Goal: Task Accomplishment & Management: Use online tool/utility

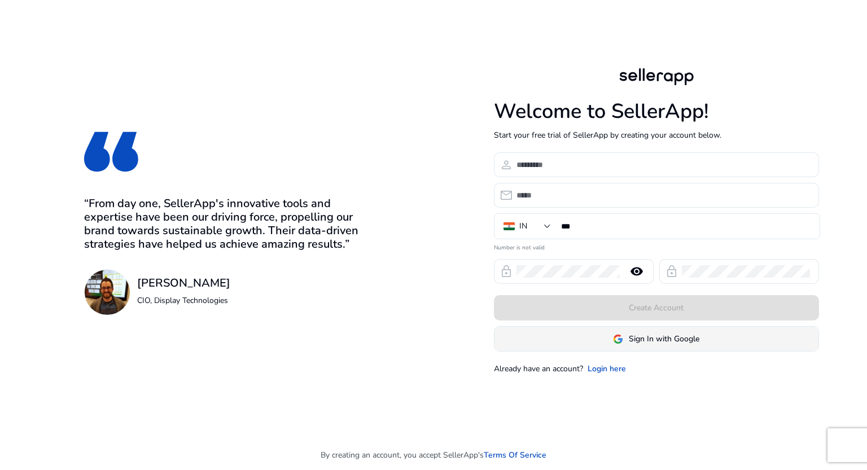
click at [618, 330] on span at bounding box center [657, 339] width 324 height 27
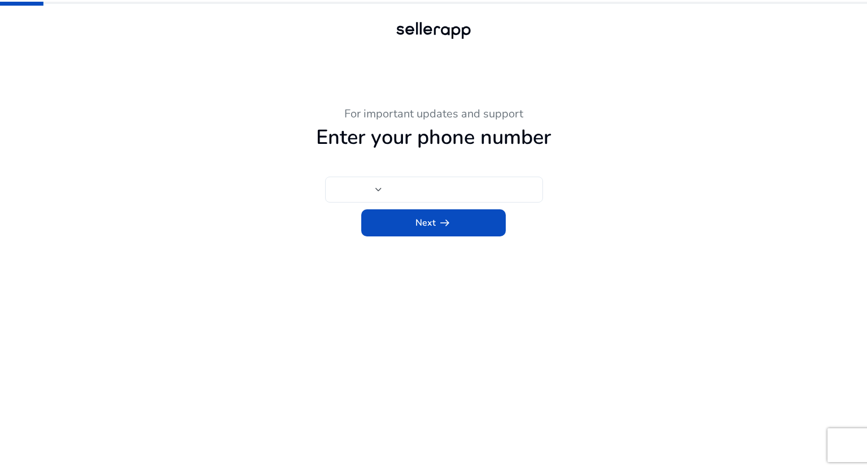
type input "***"
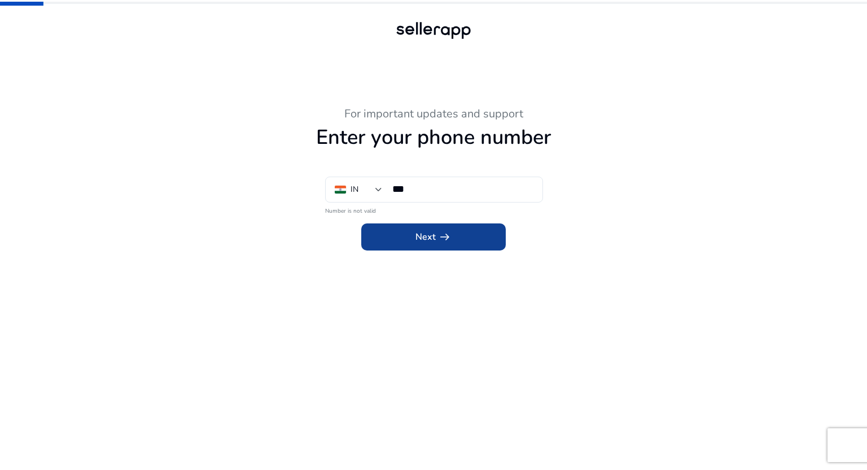
click at [434, 240] on span "Next arrow_right_alt" at bounding box center [434, 237] width 36 height 14
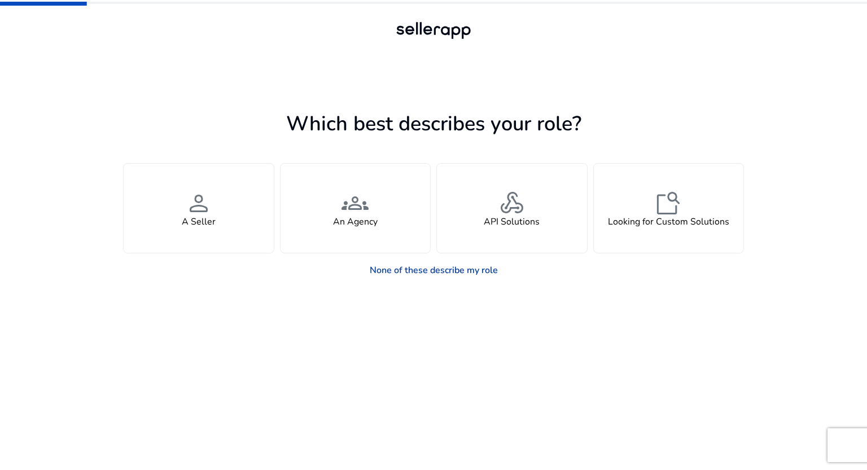
click at [422, 271] on link "None of these describe my role" at bounding box center [434, 270] width 146 height 23
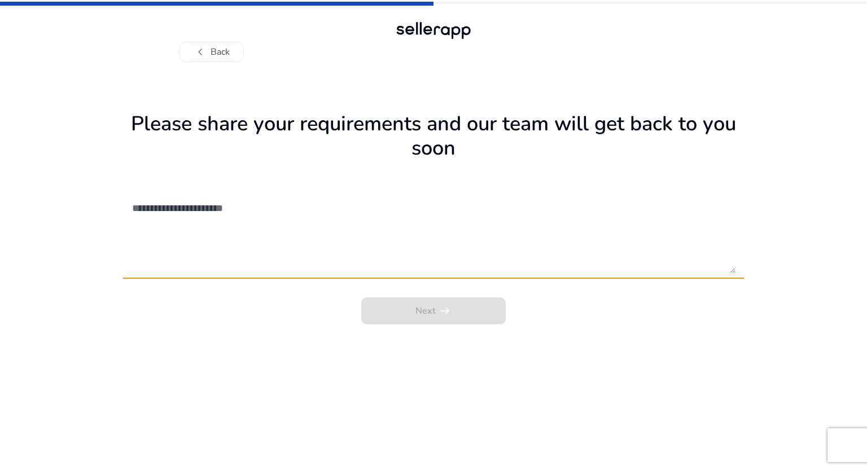
click at [434, 251] on textarea at bounding box center [433, 233] width 603 height 80
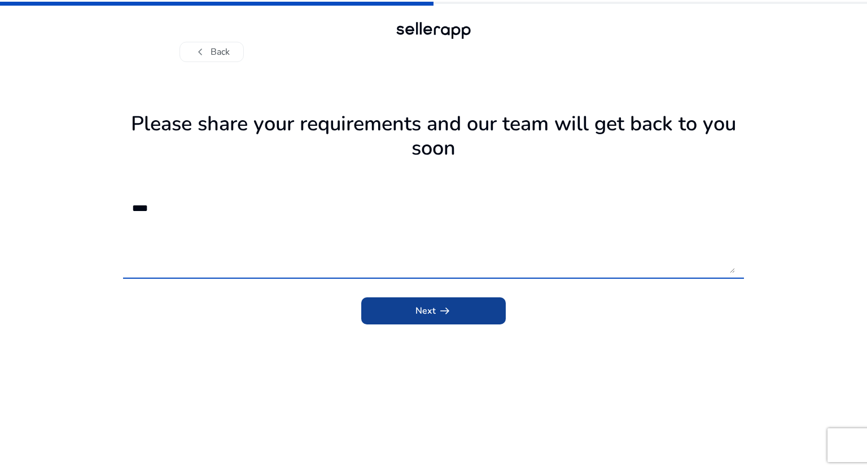
type textarea "****"
click at [422, 307] on span "Next arrow_right_alt" at bounding box center [434, 311] width 36 height 14
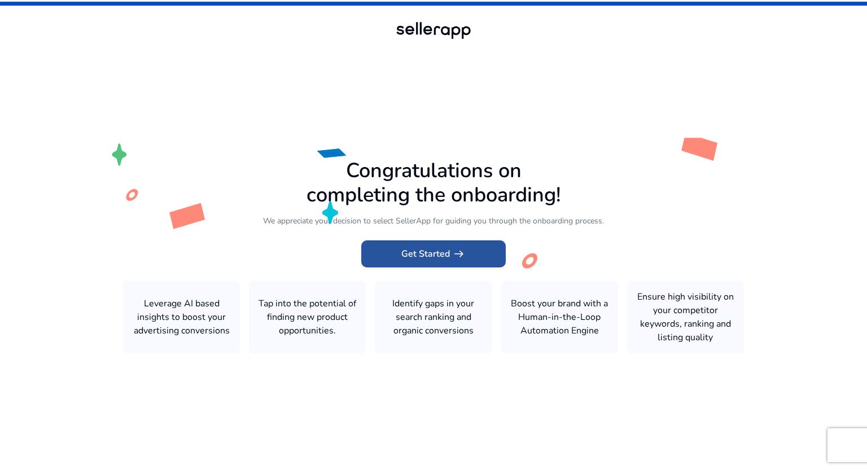
click at [451, 245] on span at bounding box center [433, 254] width 145 height 27
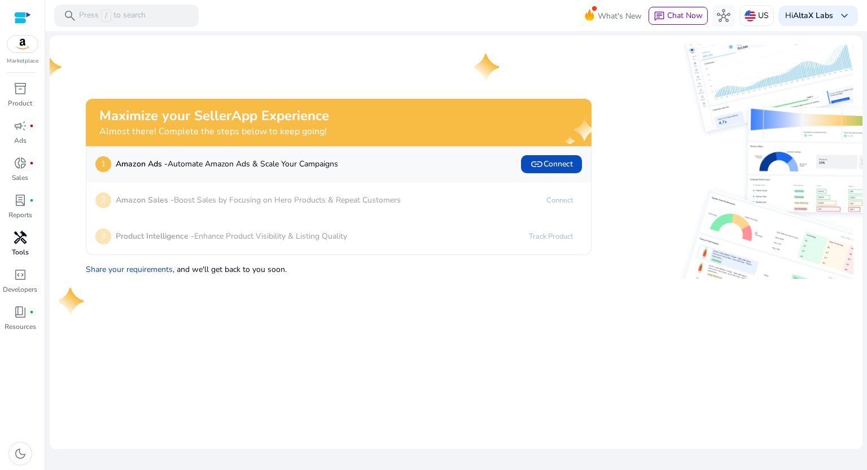
click at [17, 245] on span "handyman" at bounding box center [21, 238] width 14 height 14
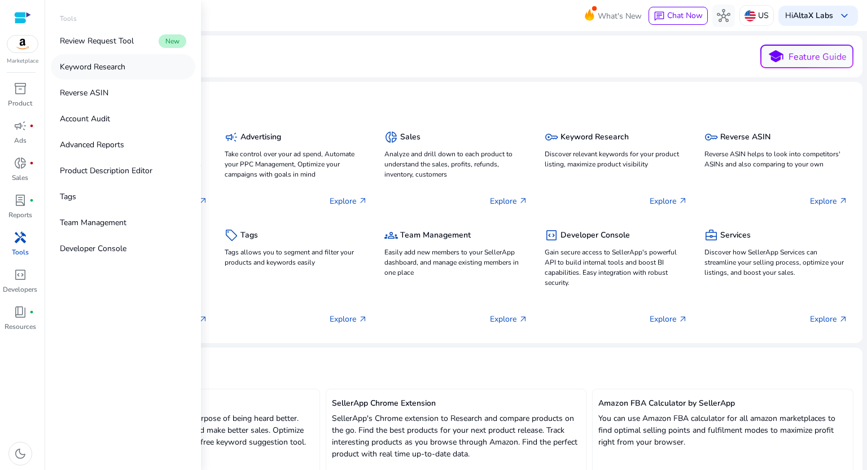
click at [111, 68] on p "Keyword Research" at bounding box center [93, 67] width 66 height 12
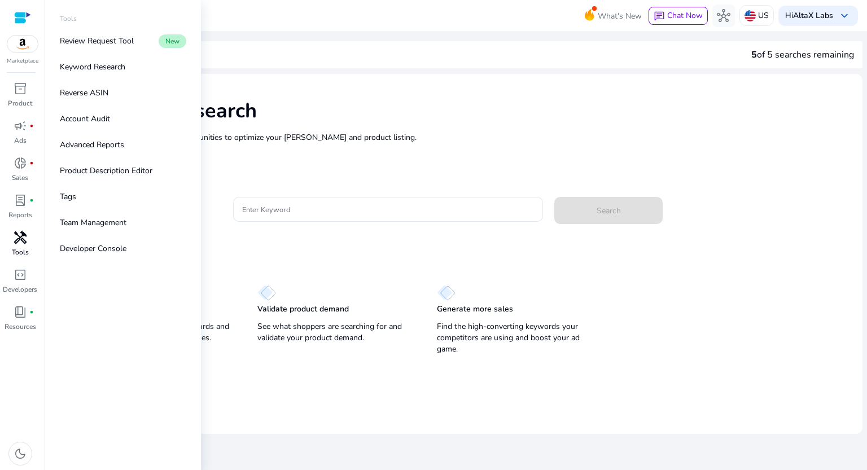
click at [25, 248] on p "Tools" at bounding box center [20, 252] width 17 height 10
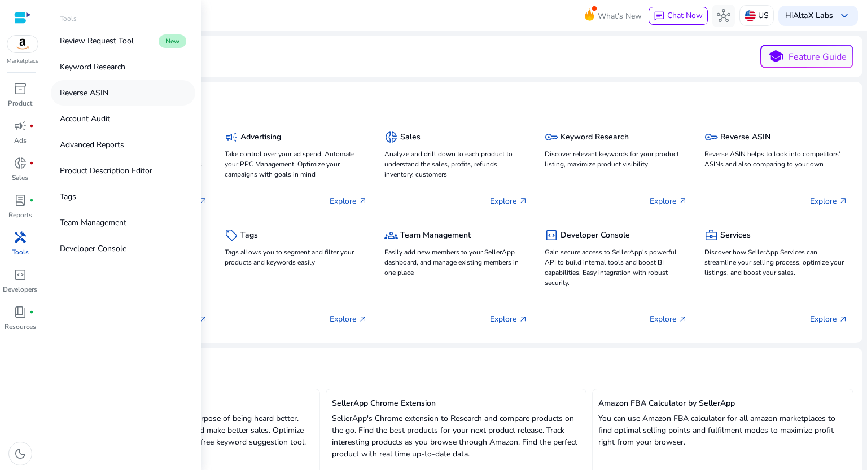
click at [102, 97] on p "Reverse ASIN" at bounding box center [84, 93] width 49 height 12
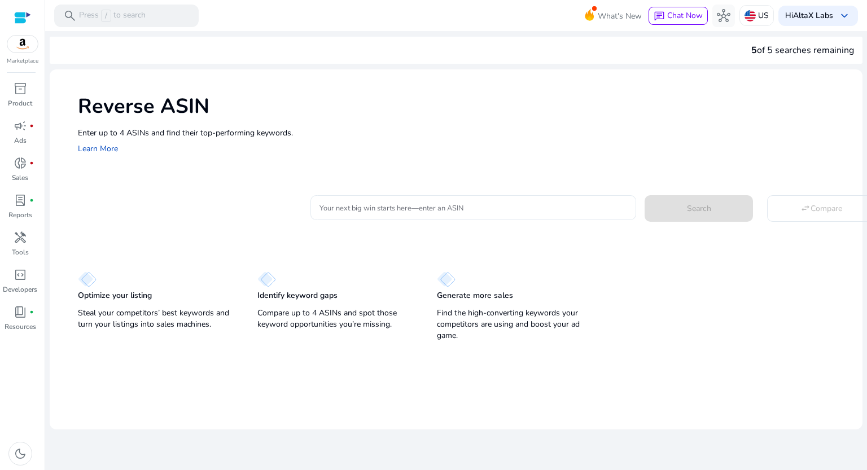
click at [457, 214] on div at bounding box center [474, 207] width 308 height 25
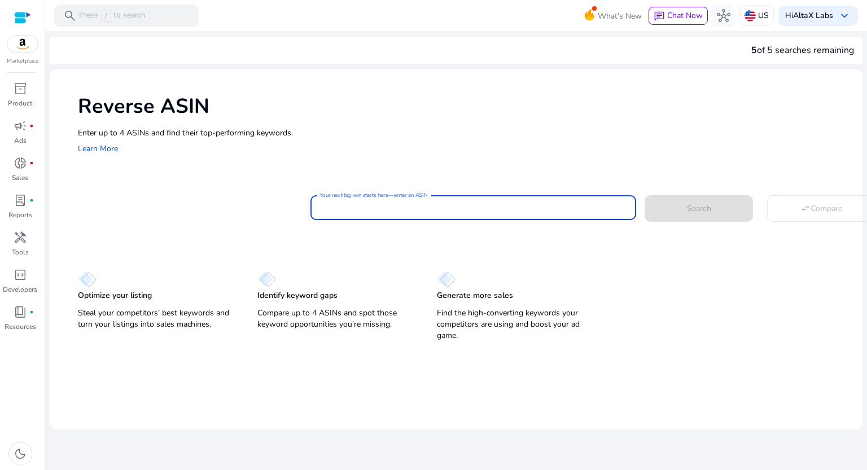
paste input "**********"
type input "**********"
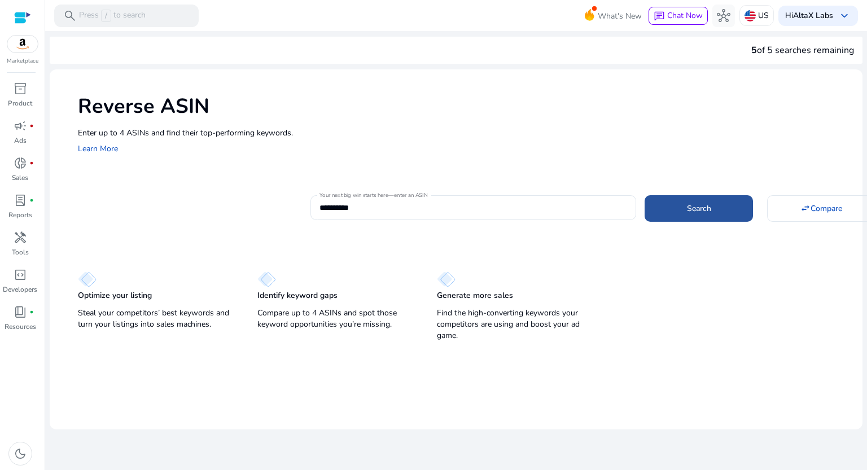
click at [709, 203] on span "Search" at bounding box center [699, 209] width 24 height 12
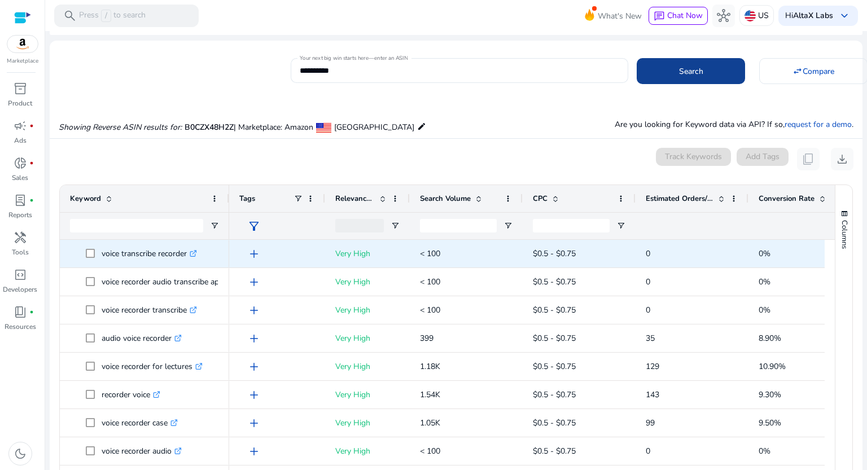
scroll to position [121, 0]
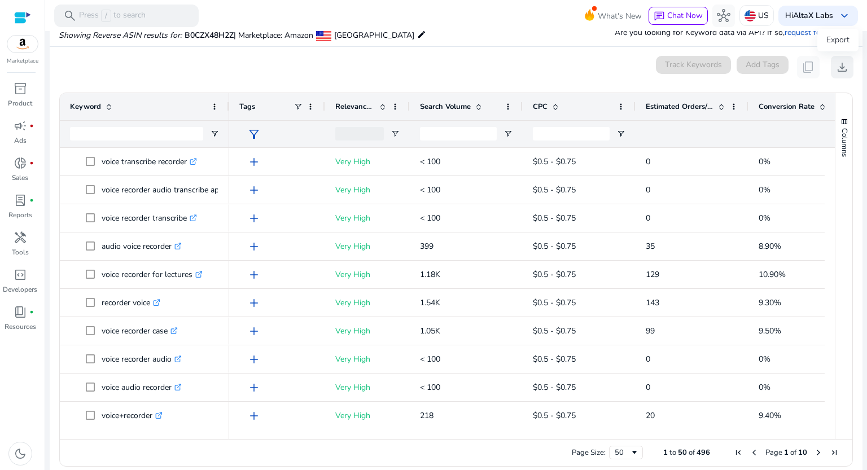
click at [840, 61] on span "download" at bounding box center [843, 67] width 14 height 14
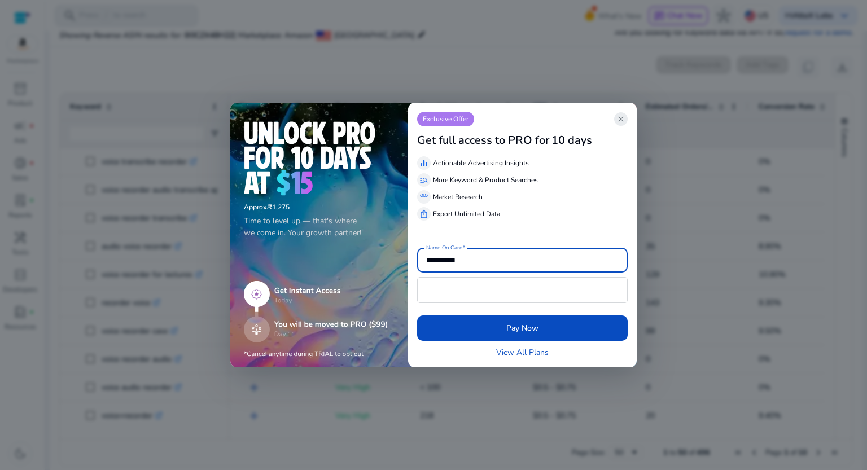
click at [625, 115] on span "close" at bounding box center [621, 119] width 9 height 9
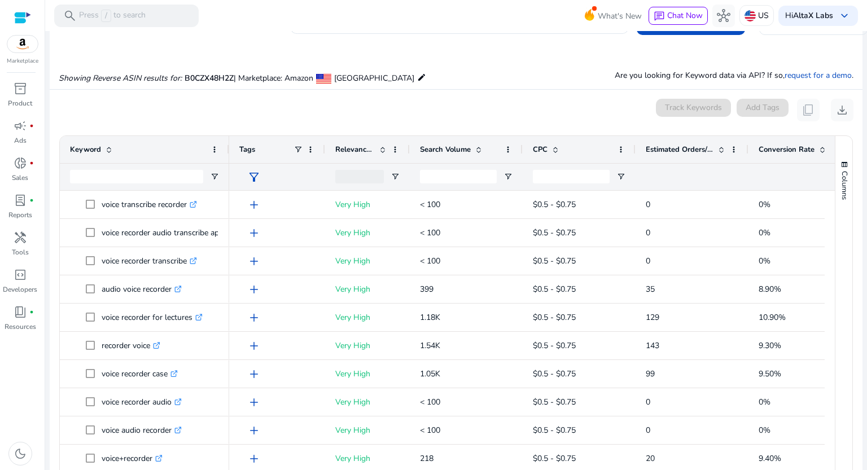
scroll to position [81, 0]
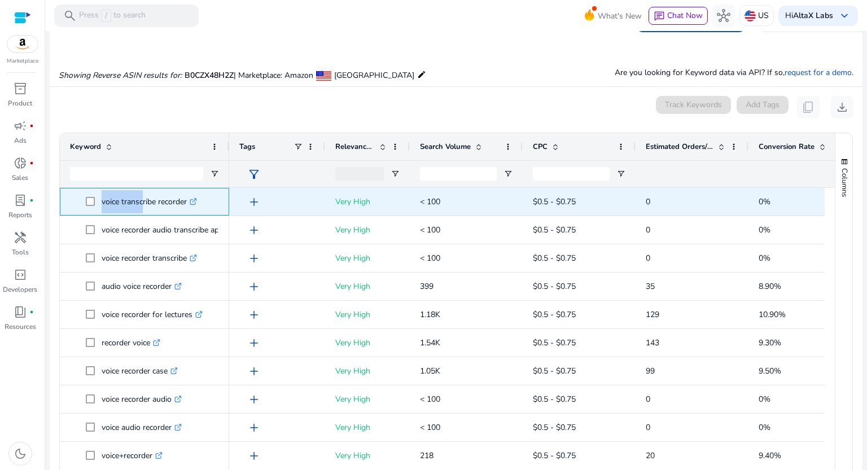
drag, startPoint x: 101, startPoint y: 200, endPoint x: 138, endPoint y: 204, distance: 36.9
click at [138, 204] on span "voice transcribe recorder .st0{fill:#2c8af8}" at bounding box center [152, 201] width 133 height 23
drag, startPoint x: 188, startPoint y: 199, endPoint x: 97, endPoint y: 206, distance: 90.6
click at [97, 205] on span "voice transcribe recorder .st0{fill:#2c8af8}" at bounding box center [152, 201] width 133 height 23
copy span "voice transcribe recorder"
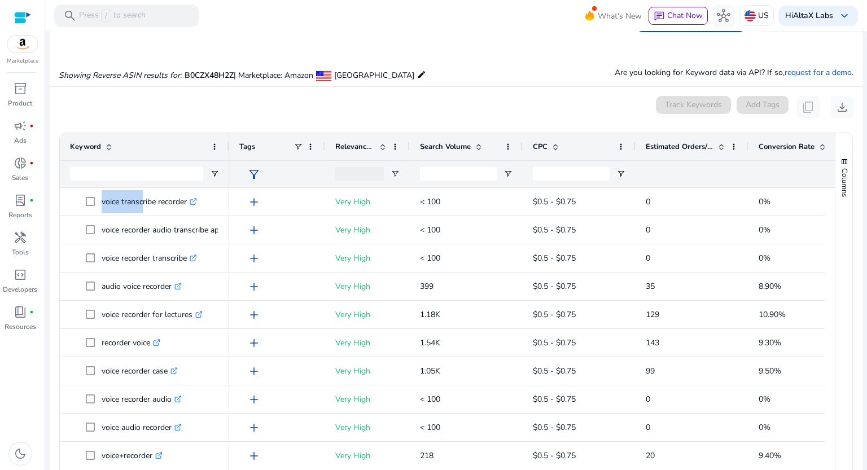
click at [692, 151] on span "Estimated Orders/Month" at bounding box center [680, 147] width 68 height 10
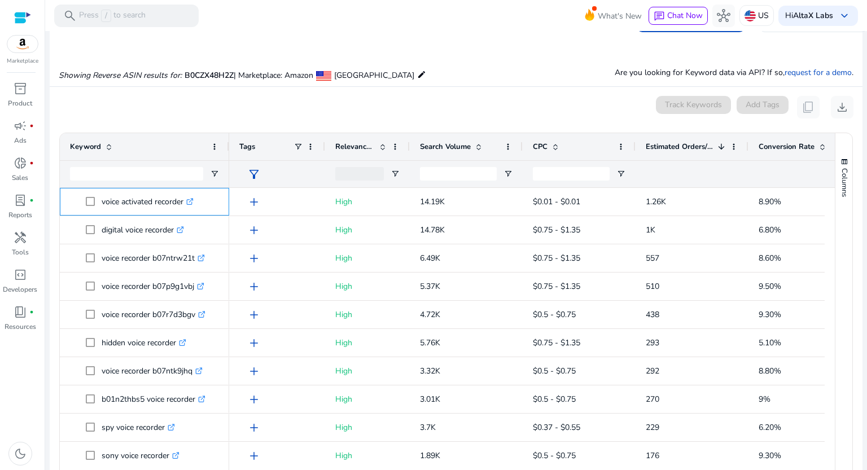
drag, startPoint x: 99, startPoint y: 200, endPoint x: 187, endPoint y: 150, distance: 101.2
click at [187, 150] on div "Keyword Tags Relevance Score" at bounding box center [447, 306] width 775 height 346
click at [400, 117] on div "0 keyword(s) selected Track Keywords Add Tags content_copy download" at bounding box center [456, 107] width 795 height 23
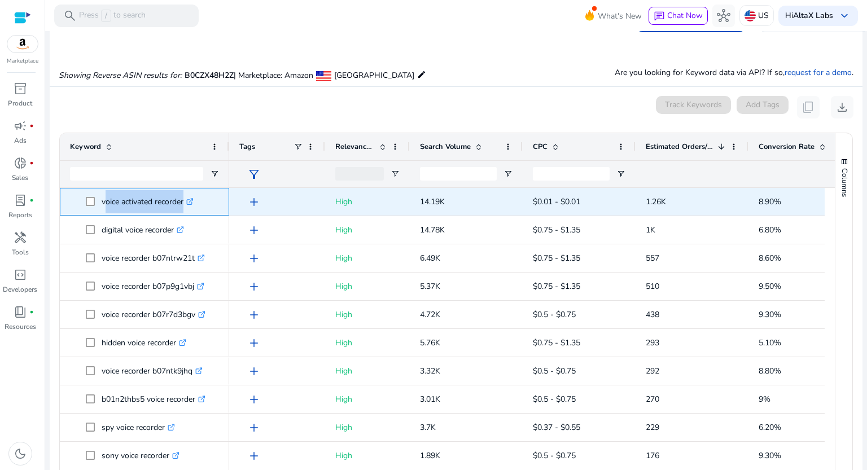
drag, startPoint x: 102, startPoint y: 201, endPoint x: 184, endPoint y: 202, distance: 81.9
click at [184, 202] on p "voice activated recorder .st0{fill:#2c8af8}" at bounding box center [148, 201] width 92 height 23
drag, startPoint x: 186, startPoint y: 207, endPoint x: 100, endPoint y: 197, distance: 86.4
click at [100, 197] on span "voice activated recorder .st0{fill:#2c8af8}" at bounding box center [152, 201] width 133 height 23
copy span "voice activated recorder"
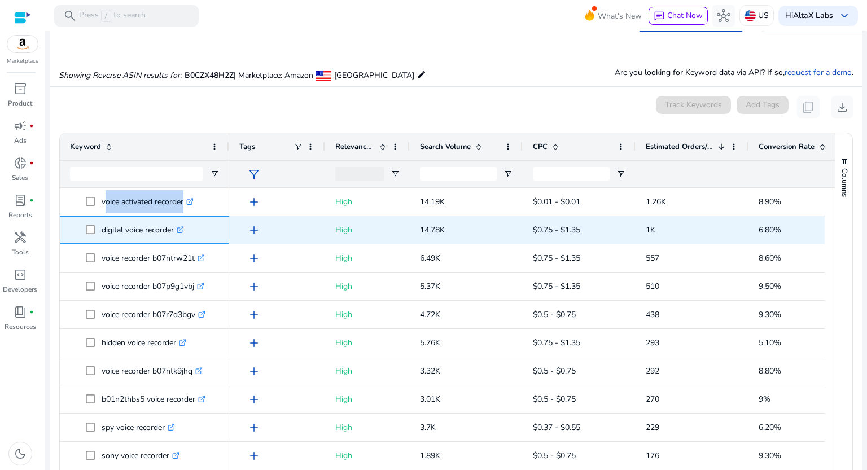
drag, startPoint x: 101, startPoint y: 225, endPoint x: 175, endPoint y: 221, distance: 74.1
click at [175, 221] on span "digital voice recorder .st0{fill:#2c8af8}" at bounding box center [152, 230] width 133 height 23
copy span "digital voice recorder"
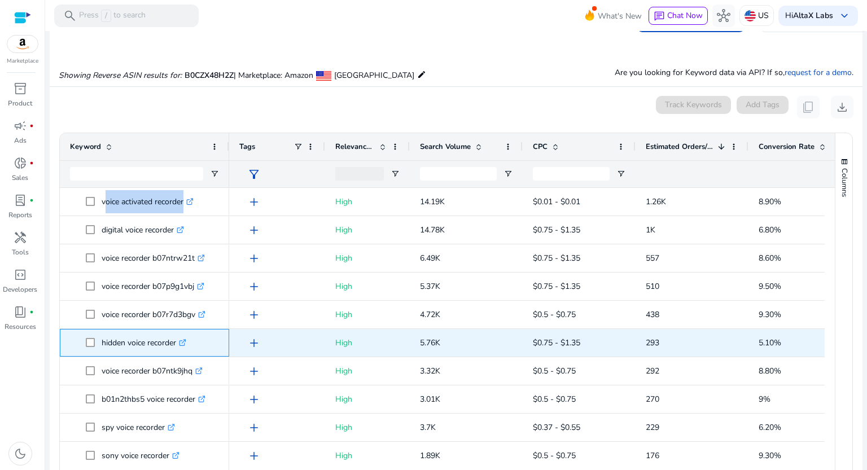
drag, startPoint x: 101, startPoint y: 341, endPoint x: 176, endPoint y: 342, distance: 75.7
click at [176, 342] on span "hidden voice recorder .st0{fill:#2c8af8}" at bounding box center [152, 343] width 133 height 23
copy span "hidden voice recorder"
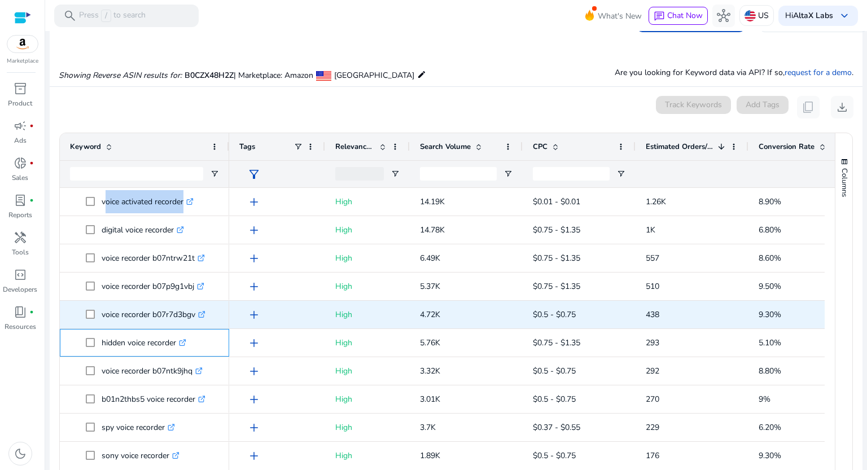
scroll to position [152, 0]
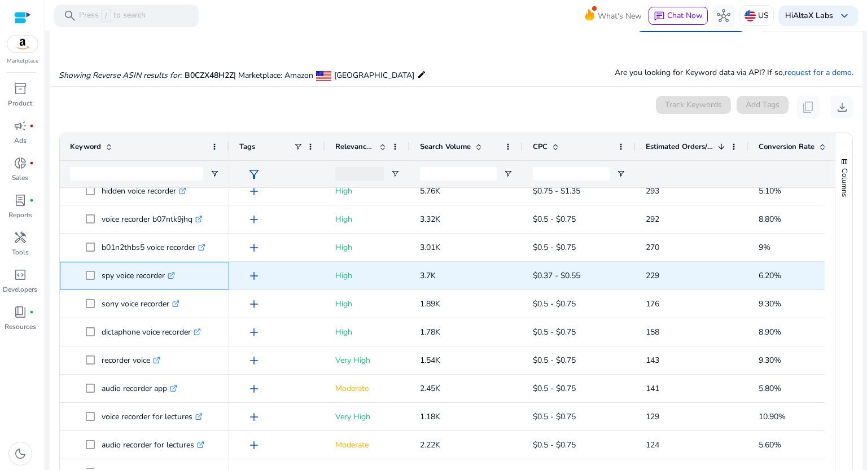
drag, startPoint x: 100, startPoint y: 273, endPoint x: 166, endPoint y: 278, distance: 66.3
click at [166, 278] on span "spy voice recorder .st0{fill:#2c8af8}" at bounding box center [152, 275] width 133 height 23
copy span "spy voice recorder"
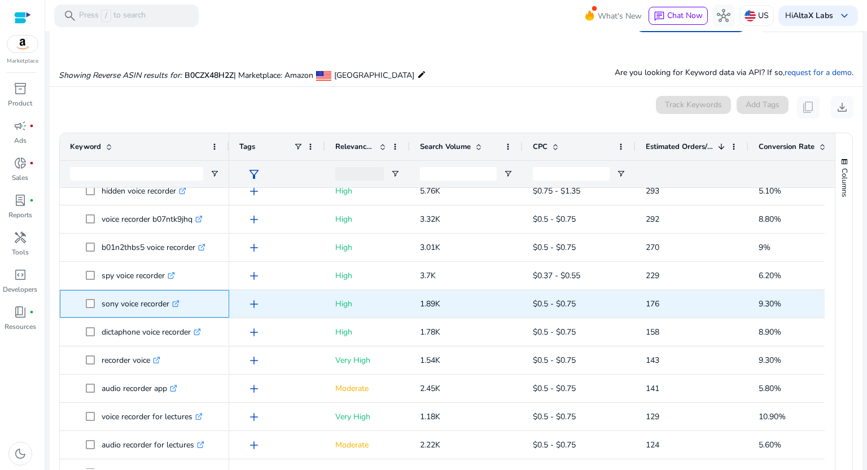
drag, startPoint x: 102, startPoint y: 303, endPoint x: 170, endPoint y: 304, distance: 68.3
click at [170, 304] on p "sony voice recorder .st0{fill:#2c8af8}" at bounding box center [141, 304] width 78 height 23
copy p "sony voice recorder"
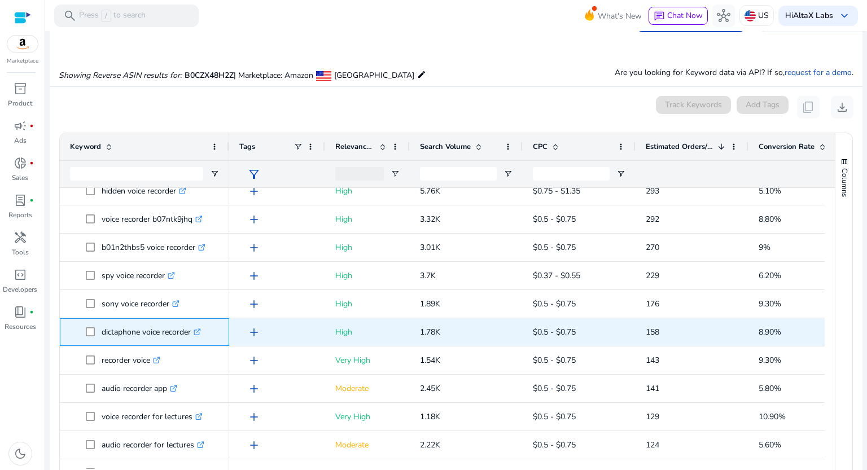
drag, startPoint x: 101, startPoint y: 331, endPoint x: 193, endPoint y: 329, distance: 92.6
click at [193, 329] on span "dictaphone voice recorder .st0{fill:#2c8af8}" at bounding box center [152, 332] width 133 height 23
copy span "dictaphone voice recorder"
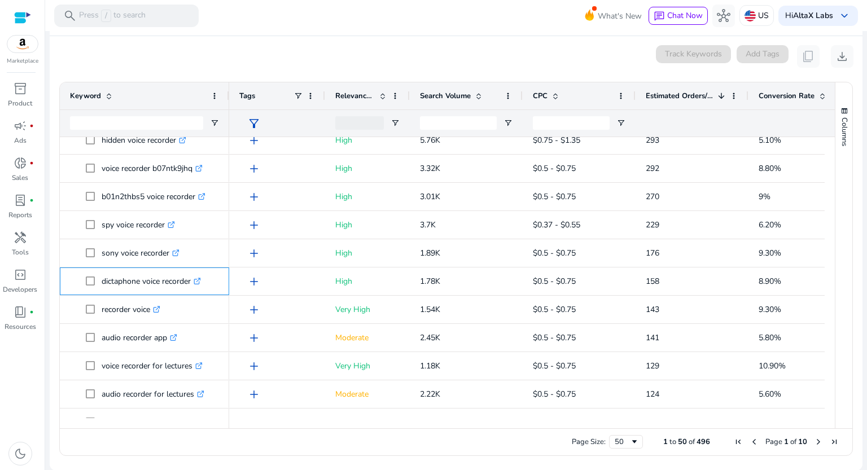
scroll to position [0, 0]
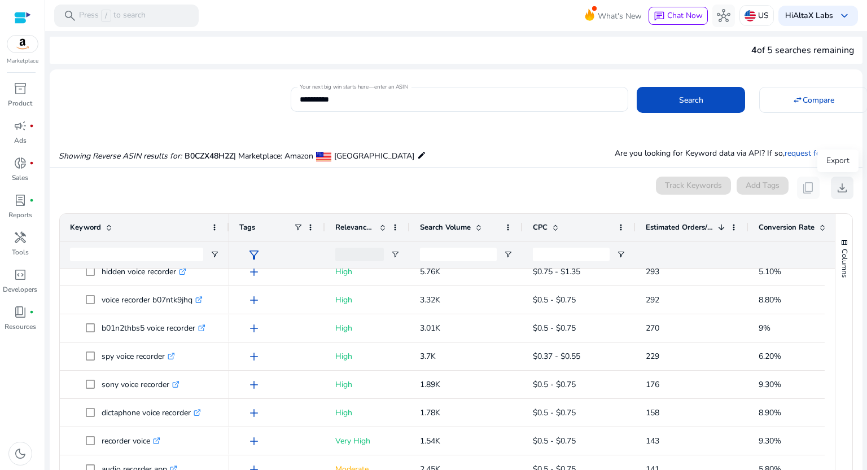
click at [842, 190] on span "download" at bounding box center [843, 188] width 14 height 14
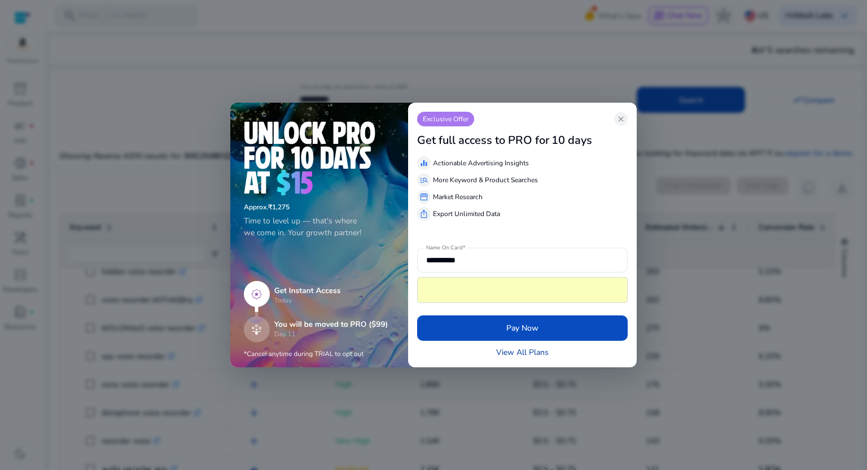
click at [525, 352] on link "View All Plans" at bounding box center [522, 353] width 53 height 12
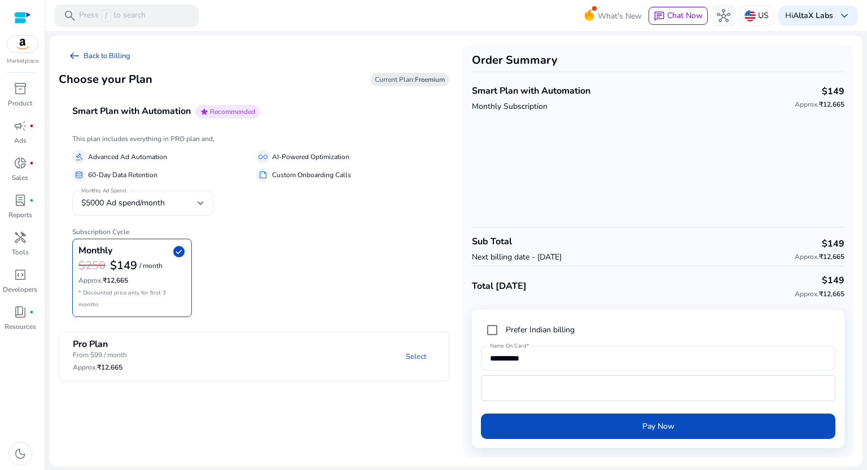
click at [122, 52] on link "arrow_left_alt Back to Billing" at bounding box center [99, 56] width 81 height 23
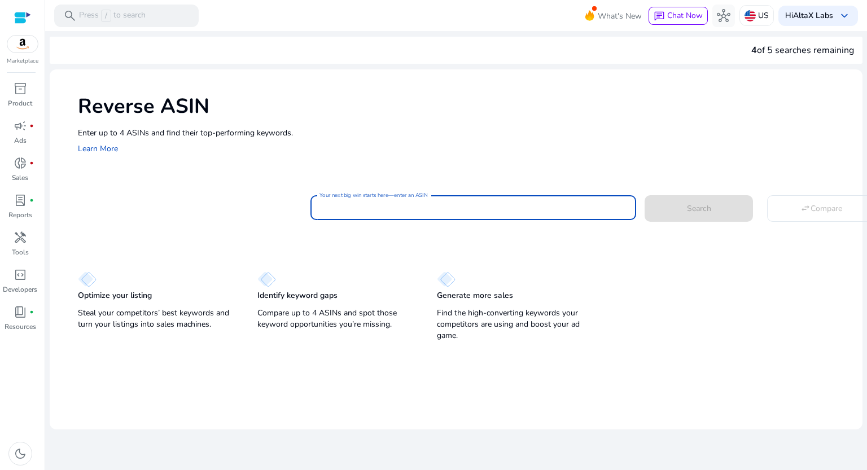
click at [357, 210] on input "Your next big win starts here—enter an ASIN" at bounding box center [474, 208] width 308 height 12
paste input "**********"
type input "**********"
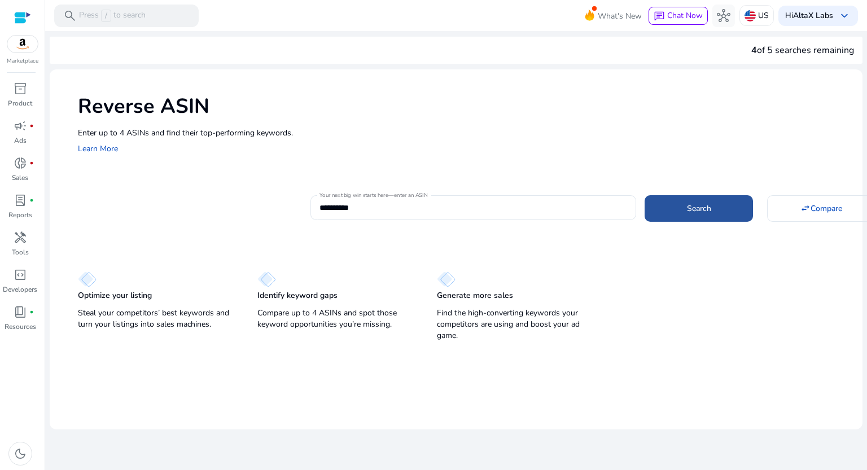
click at [657, 211] on span at bounding box center [699, 208] width 108 height 27
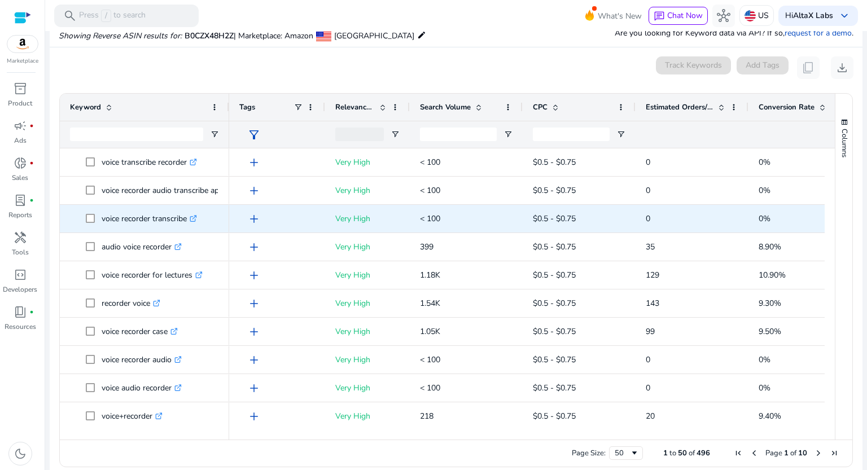
scroll to position [121, 0]
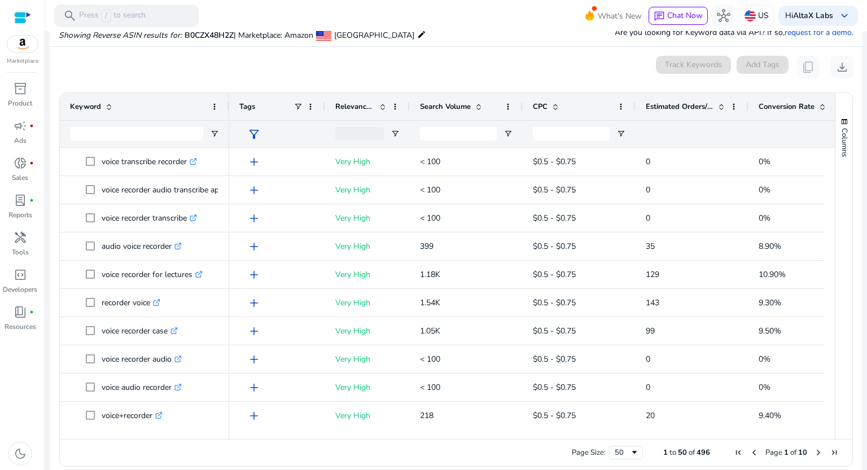
click at [689, 105] on span "Estimated Orders/Month" at bounding box center [680, 107] width 68 height 10
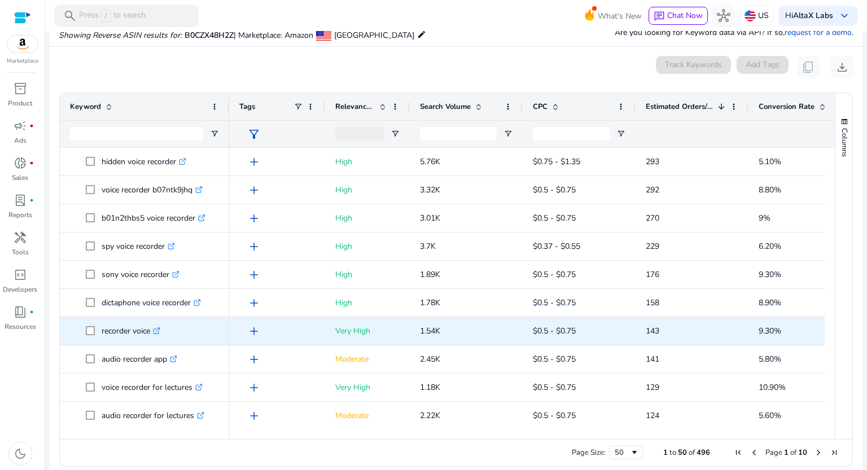
scroll to position [141, 0]
drag, startPoint x: 99, startPoint y: 330, endPoint x: 151, endPoint y: 332, distance: 52.0
click at [151, 332] on span "recorder voice .st0{fill:#2c8af8}" at bounding box center [152, 331] width 133 height 23
copy span "recorder voice"
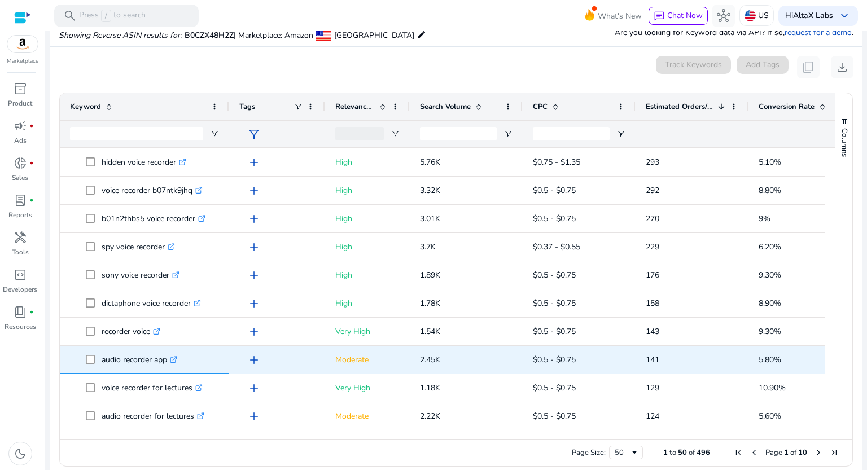
drag, startPoint x: 101, startPoint y: 360, endPoint x: 168, endPoint y: 364, distance: 67.9
click at [168, 364] on span "audio recorder app .st0{fill:#2c8af8}" at bounding box center [152, 359] width 133 height 23
copy span "audio recorder app"
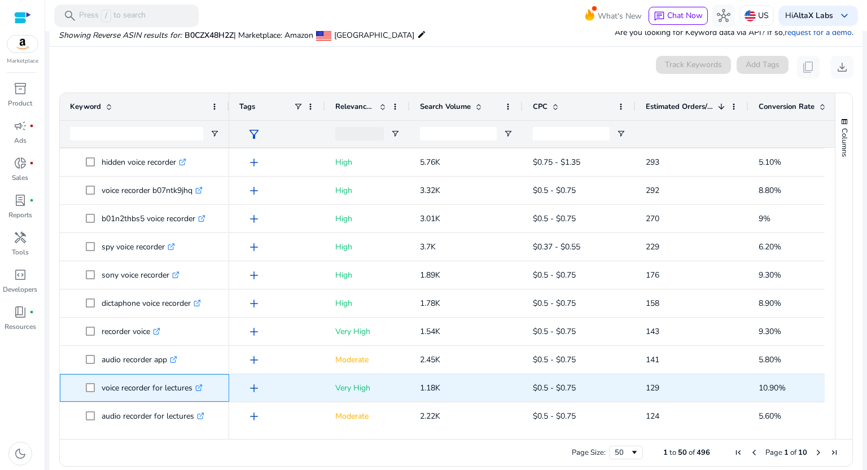
drag, startPoint x: 102, startPoint y: 388, endPoint x: 193, endPoint y: 389, distance: 91.5
click at [193, 389] on p "voice recorder for lectures .st0{fill:#2c8af8}" at bounding box center [152, 388] width 101 height 23
copy p "voice recorder for lectures"
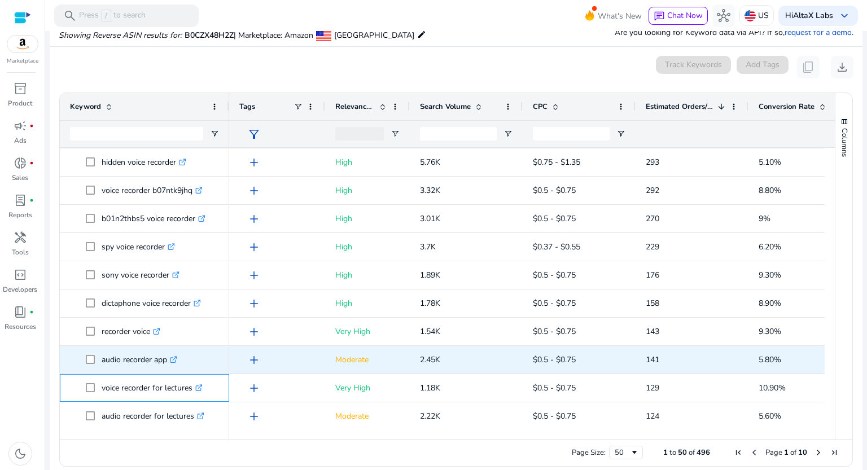
scroll to position [279, 0]
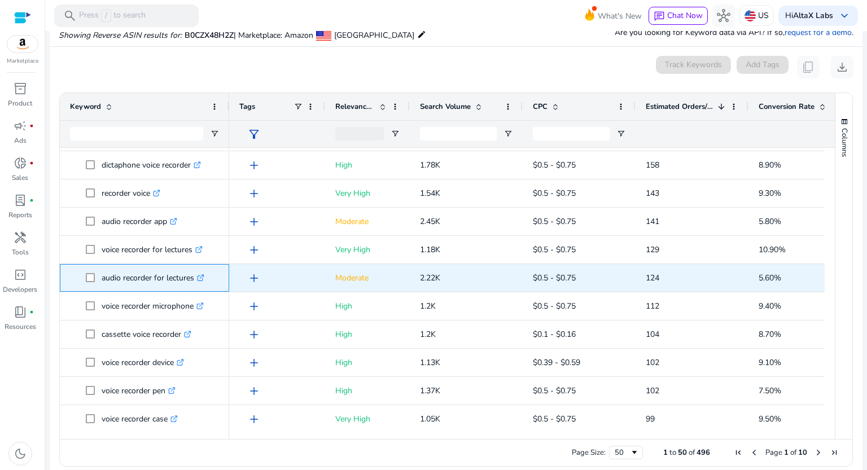
drag, startPoint x: 99, startPoint y: 273, endPoint x: 195, endPoint y: 279, distance: 96.2
click at [195, 279] on span "audio recorder for lectures .st0{fill:#2c8af8}" at bounding box center [152, 278] width 133 height 23
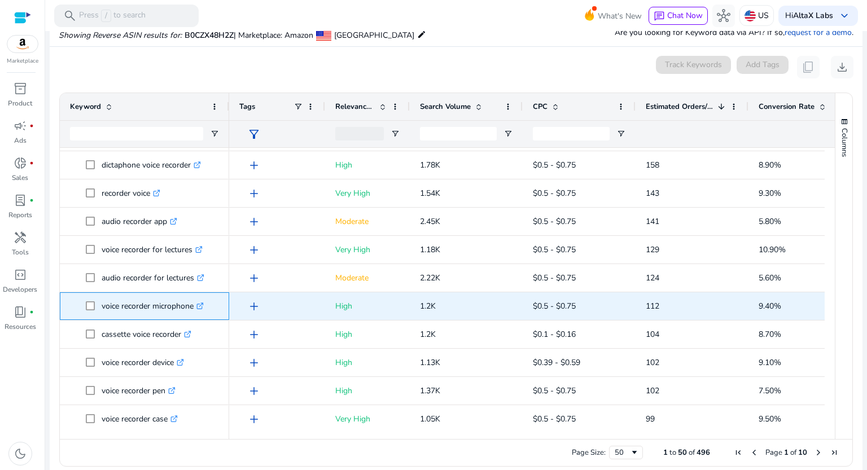
drag, startPoint x: 99, startPoint y: 302, endPoint x: 195, endPoint y: 305, distance: 96.6
click at [195, 305] on span "voice recorder microphone .st0{fill:#2c8af8}" at bounding box center [152, 306] width 133 height 23
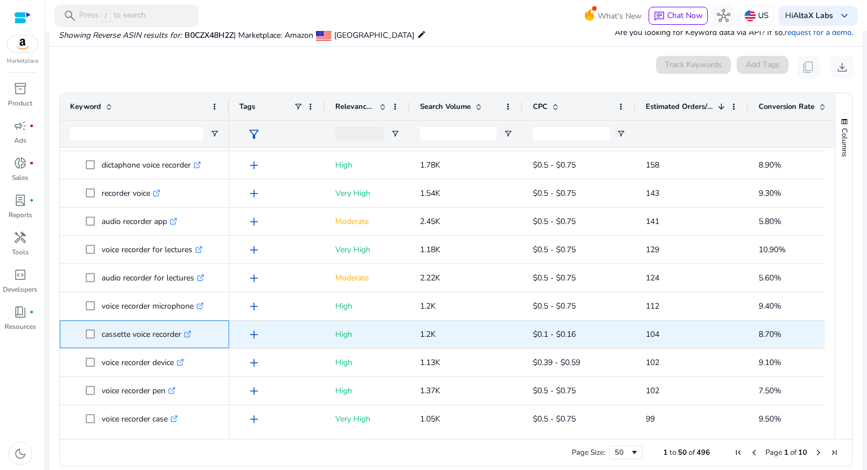
drag, startPoint x: 98, startPoint y: 332, endPoint x: 181, endPoint y: 337, distance: 83.2
click at [181, 337] on span "cassette voice recorder .st0{fill:#2c8af8}" at bounding box center [152, 334] width 133 height 23
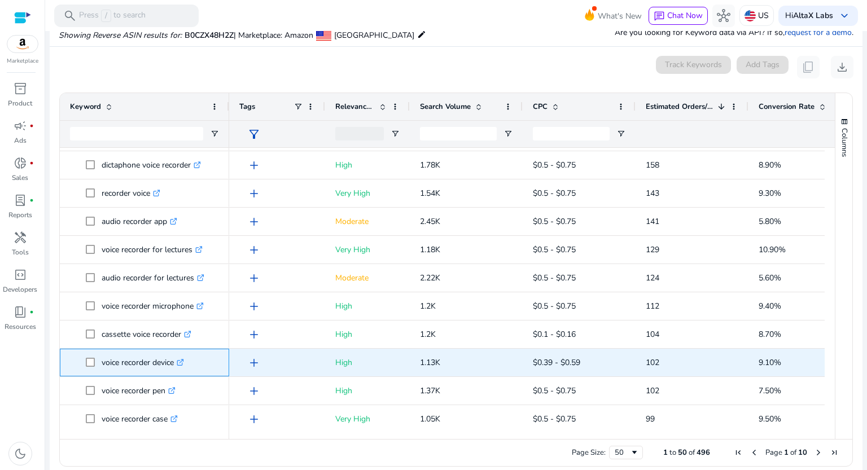
drag, startPoint x: 100, startPoint y: 360, endPoint x: 176, endPoint y: 361, distance: 75.7
click at [176, 361] on span "voice recorder device .st0{fill:#2c8af8}" at bounding box center [152, 362] width 133 height 23
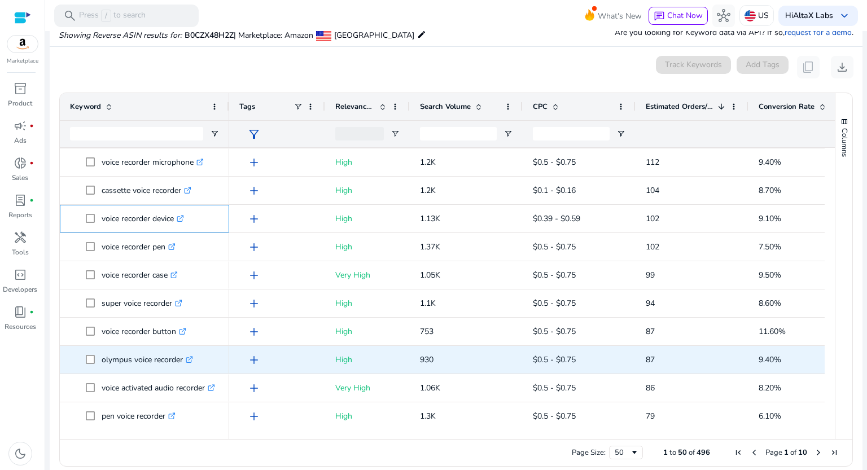
scroll to position [421, 0]
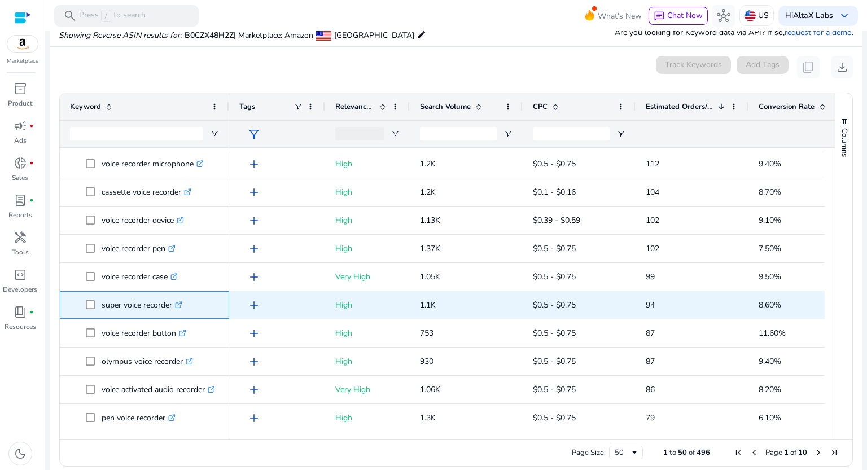
drag, startPoint x: 100, startPoint y: 303, endPoint x: 173, endPoint y: 304, distance: 72.9
click at [173, 304] on span "super voice recorder .st0{fill:#2c8af8}" at bounding box center [152, 305] width 133 height 23
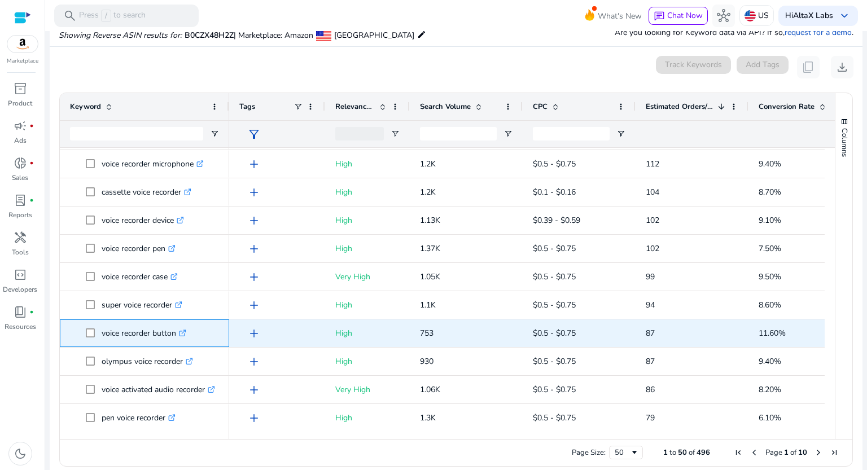
drag, startPoint x: 98, startPoint y: 332, endPoint x: 177, endPoint y: 335, distance: 78.6
click at [177, 335] on span "voice recorder button .st0{fill:#2c8af8}" at bounding box center [152, 333] width 133 height 23
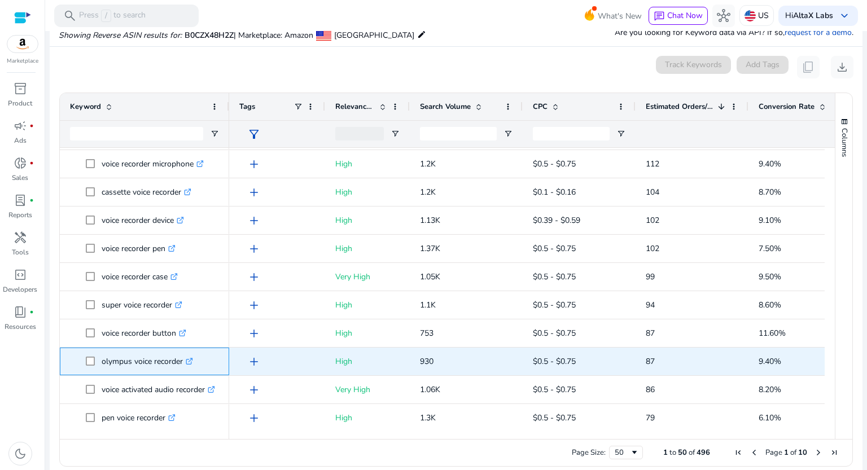
drag, startPoint x: 101, startPoint y: 361, endPoint x: 183, endPoint y: 361, distance: 82.5
click at [183, 361] on span "olympus voice recorder .st0{fill:#2c8af8}" at bounding box center [152, 361] width 133 height 23
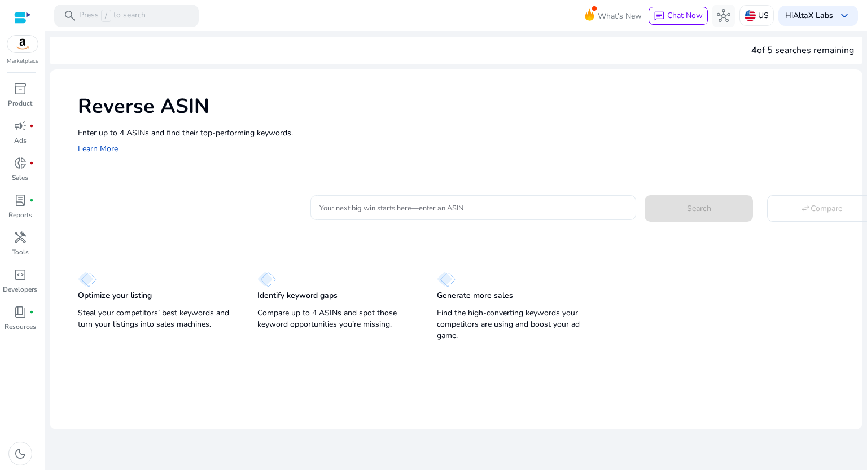
click at [437, 203] on input "Your next big win starts here—enter an ASIN" at bounding box center [474, 208] width 308 height 12
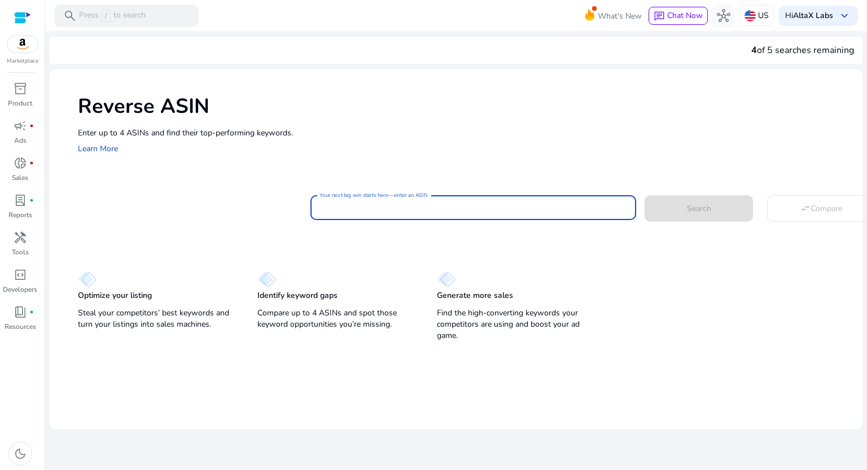
paste input "**********"
type input "**********"
click at [703, 212] on span "Search" at bounding box center [699, 209] width 24 height 12
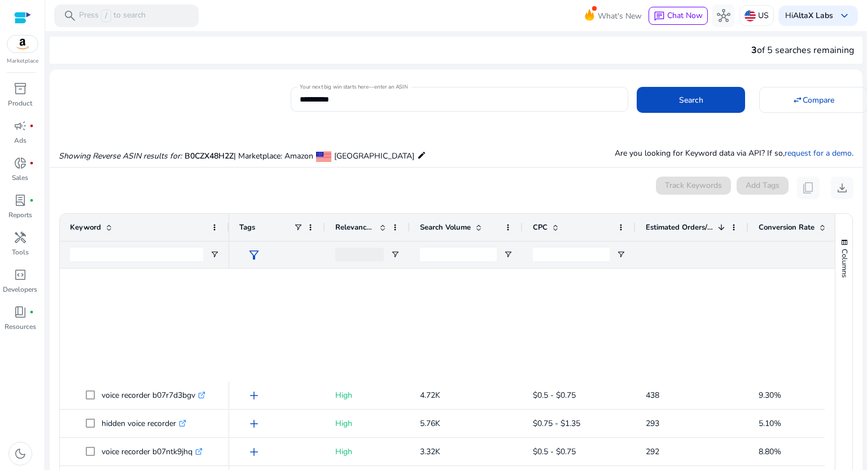
scroll to position [421, 0]
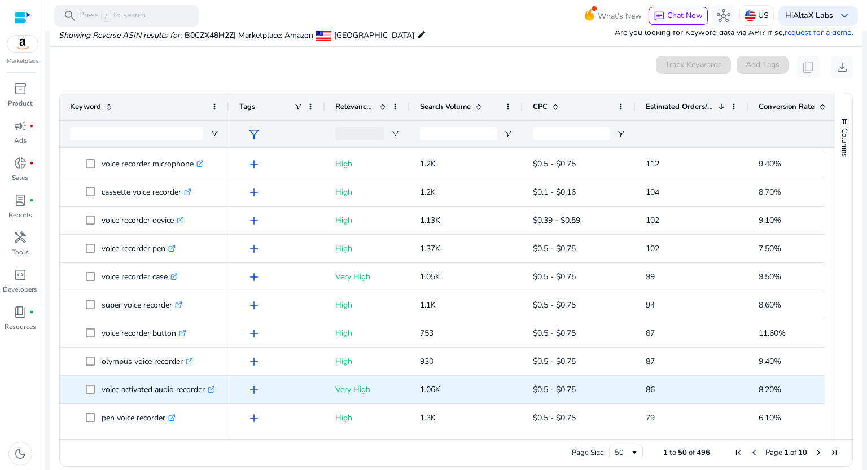
click at [208, 391] on span "voice activated audio recorder .st0{fill:#2c8af8}" at bounding box center [152, 389] width 133 height 23
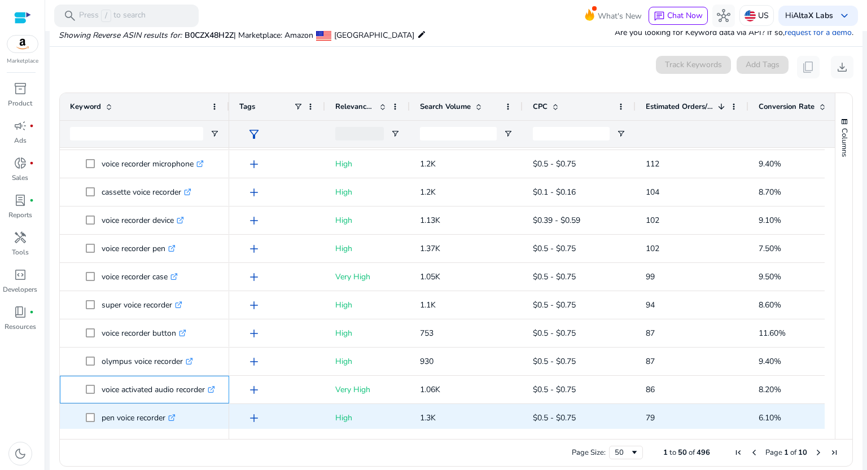
scroll to position [536, 0]
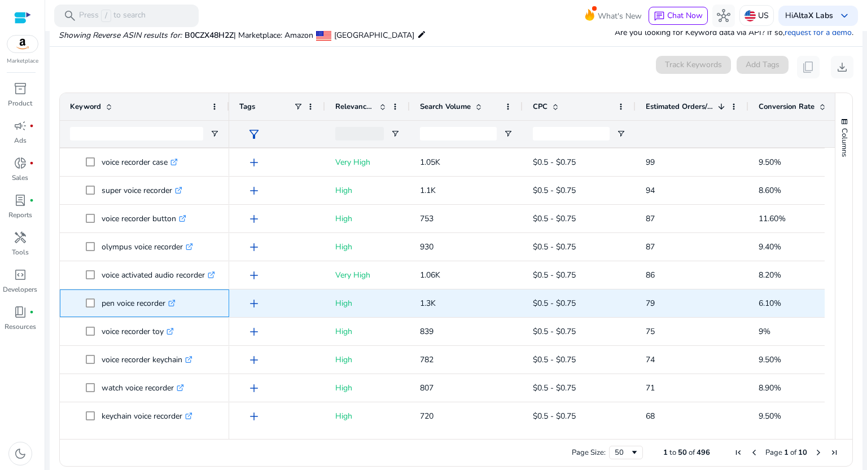
drag, startPoint x: 101, startPoint y: 300, endPoint x: 167, endPoint y: 304, distance: 66.2
click at [167, 304] on span "pen voice recorder .st0{fill:#2c8af8}" at bounding box center [152, 303] width 133 height 23
copy span "pen voice recorder"
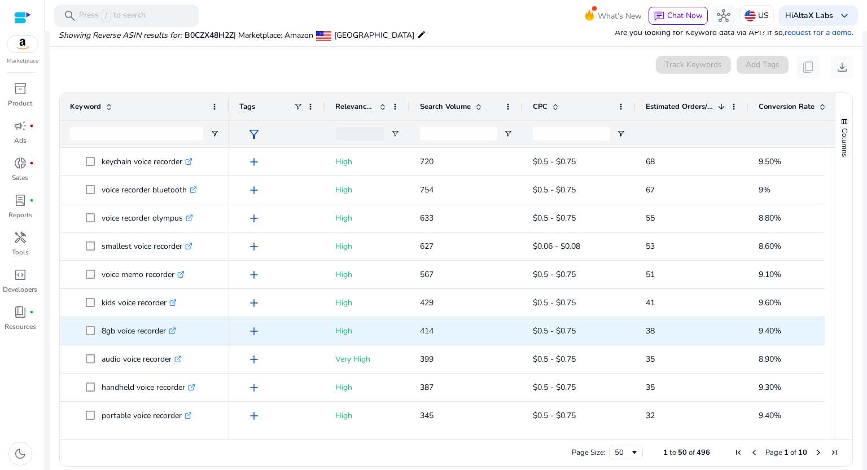
scroll to position [0, 0]
